Goal: Transaction & Acquisition: Purchase product/service

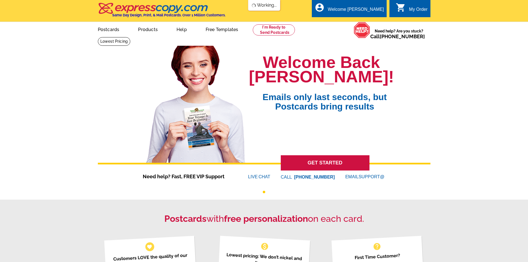
click at [412, 8] on div "My Order" at bounding box center [418, 11] width 19 height 8
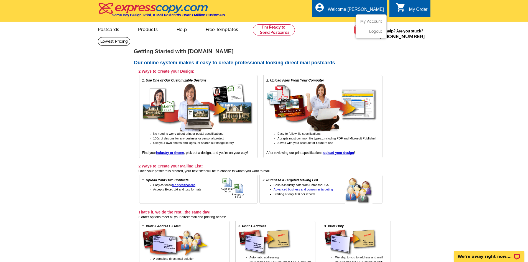
click at [373, 19] on ul "My Account Logout" at bounding box center [370, 26] width 31 height 24
click at [370, 23] on link "My Account" at bounding box center [370, 21] width 24 height 5
click at [289, 33] on link at bounding box center [274, 29] width 42 height 11
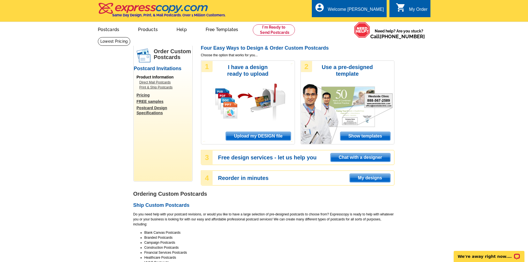
click at [410, 8] on div "My Order" at bounding box center [418, 11] width 19 height 8
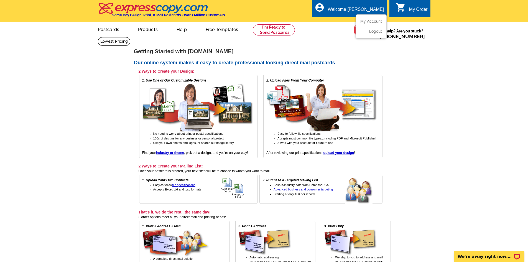
click at [357, 8] on div "Welcome [PERSON_NAME]" at bounding box center [356, 11] width 56 height 8
click at [365, 20] on link "My Account" at bounding box center [370, 21] width 24 height 5
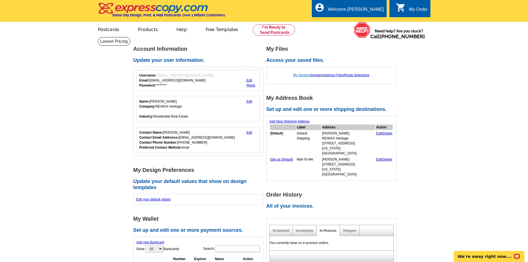
click at [303, 76] on link "My Designs" at bounding box center [301, 75] width 17 height 4
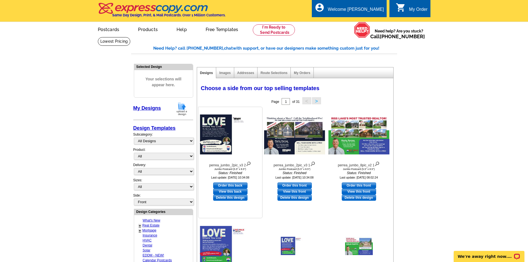
click at [240, 184] on link "Order this back" at bounding box center [230, 185] width 34 height 6
select select "2"
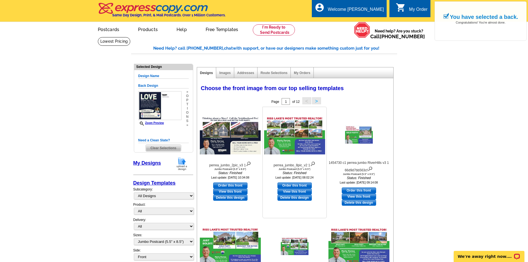
click at [288, 184] on link "Order this front" at bounding box center [294, 185] width 34 height 6
select select "back"
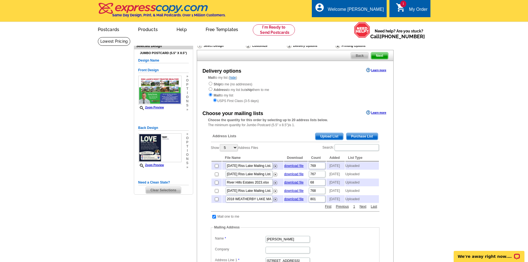
click at [169, 186] on div "Need a Clean Slate? Clear Selections" at bounding box center [163, 187] width 50 height 14
click at [170, 189] on span "Clear Selections" at bounding box center [163, 190] width 35 height 7
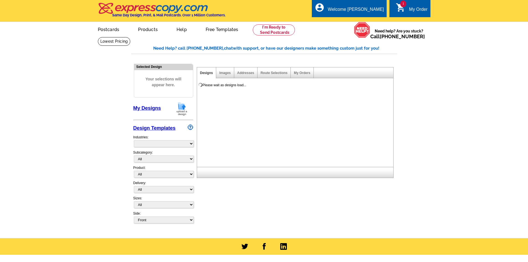
select select "785"
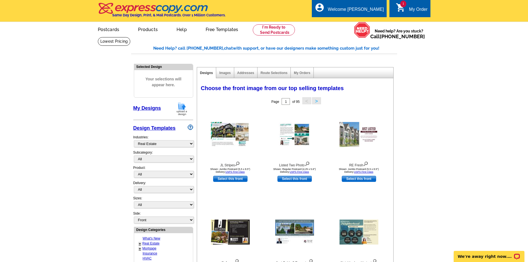
click at [155, 108] on link "My Designs" at bounding box center [147, 108] width 28 height 6
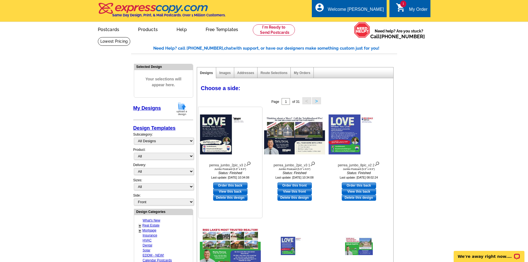
click at [243, 185] on link "Order this back" at bounding box center [230, 185] width 34 height 6
select select "2"
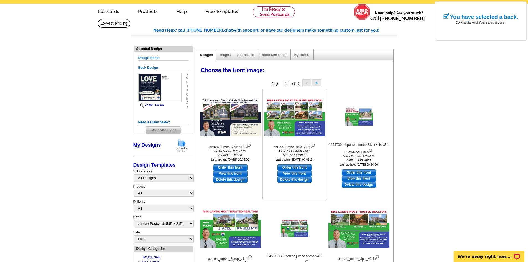
scroll to position [28, 0]
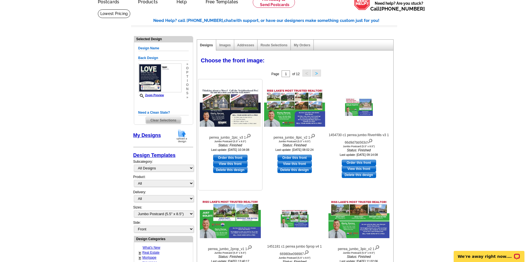
click at [234, 158] on link "Order this front" at bounding box center [230, 158] width 34 height 6
select select "back"
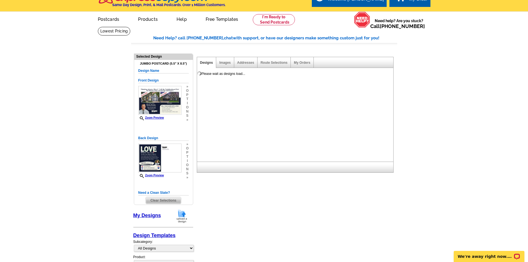
scroll to position [40, 0]
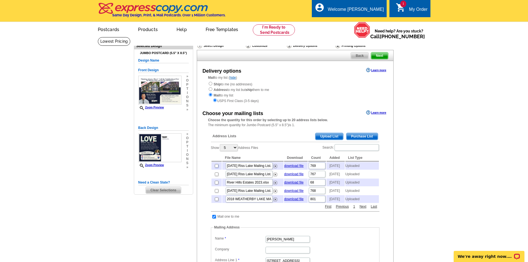
click at [217, 168] on input "checkbox" at bounding box center [217, 166] width 4 height 4
checkbox input "true"
click at [381, 58] on span "Next" at bounding box center [379, 55] width 17 height 7
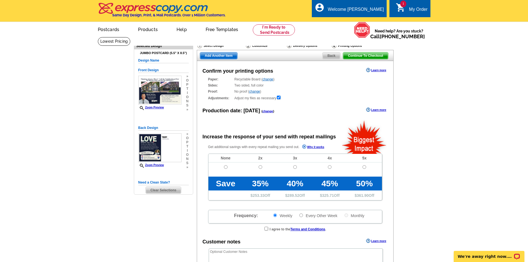
radio input "false"
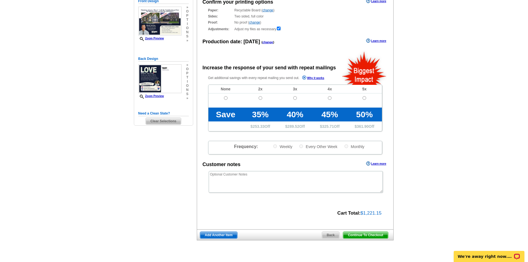
scroll to position [83, 0]
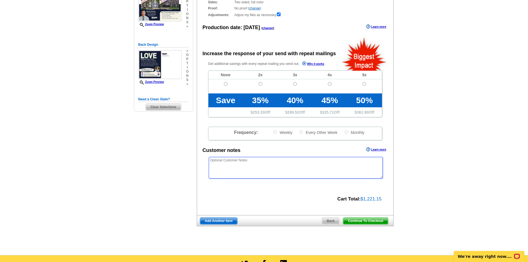
click at [304, 166] on textarea at bounding box center [296, 168] width 174 height 22
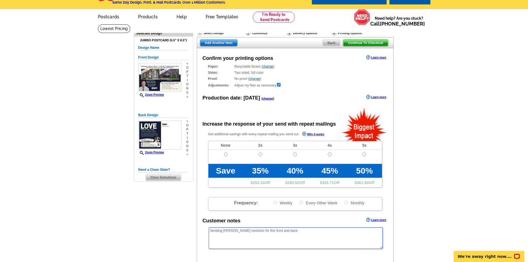
scroll to position [0, 0]
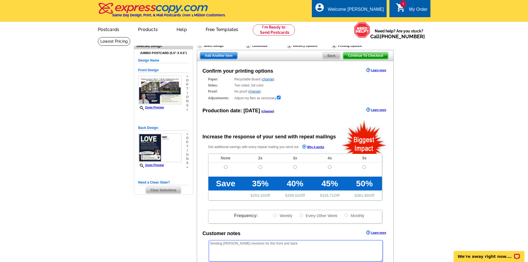
type textarea "Sending [PERSON_NAME] revisions for this front and back."
click at [266, 110] on link "change" at bounding box center [267, 110] width 11 height 3
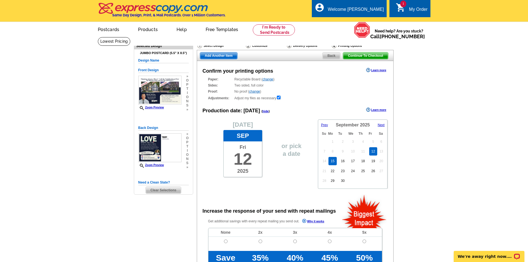
click at [333, 159] on link "15" at bounding box center [332, 161] width 8 height 8
click at [255, 92] on link "change" at bounding box center [254, 91] width 11 height 4
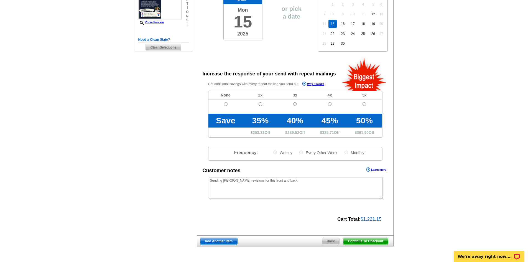
scroll to position [166, 0]
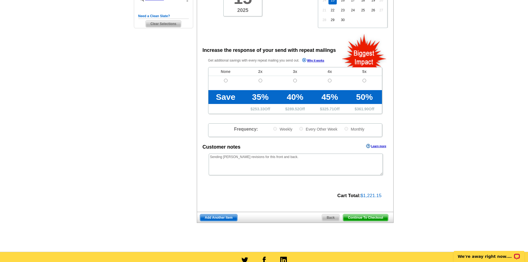
click at [371, 218] on span "Continue To Checkout" at bounding box center [365, 217] width 45 height 7
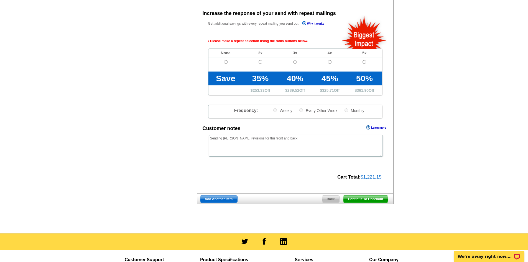
scroll to position [204, 0]
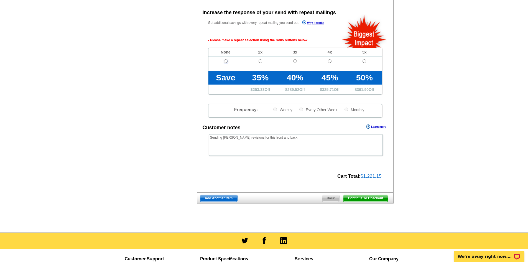
click at [225, 61] on input "radio" at bounding box center [226, 61] width 4 height 4
radio input "true"
click at [361, 199] on span "Continue To Checkout" at bounding box center [365, 198] width 45 height 7
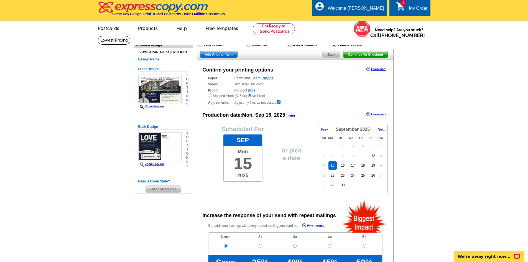
scroll to position [0, 0]
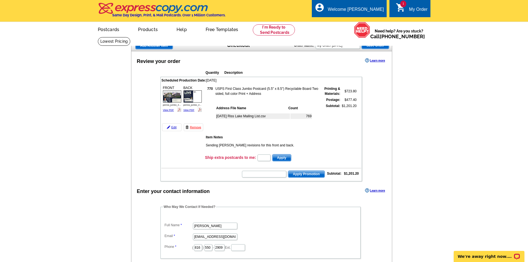
scroll to position [28, 0]
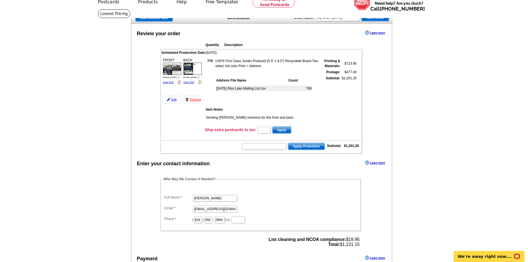
click at [378, 17] on span "Save Order" at bounding box center [374, 17] width 27 height 7
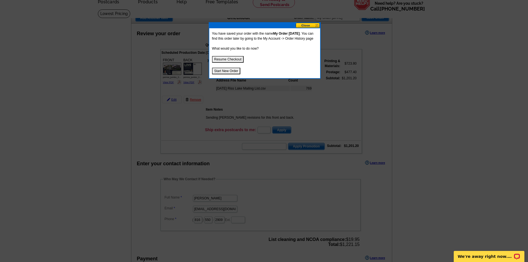
click at [308, 27] on button at bounding box center [308, 25] width 24 height 5
